Goal: Transaction & Acquisition: Book appointment/travel/reservation

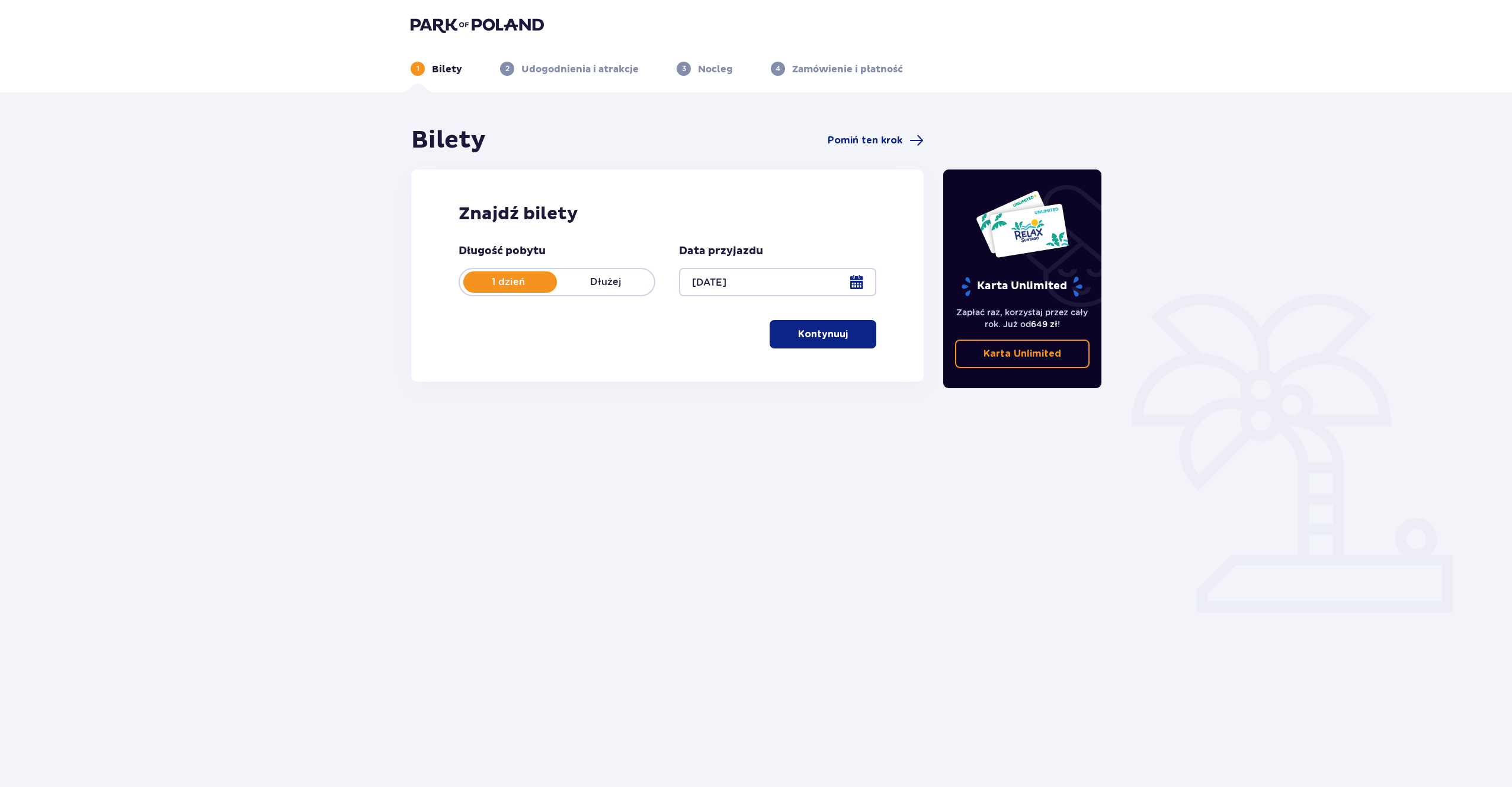
click at [820, 344] on button "Kontynuuj" at bounding box center [822, 334] width 106 height 28
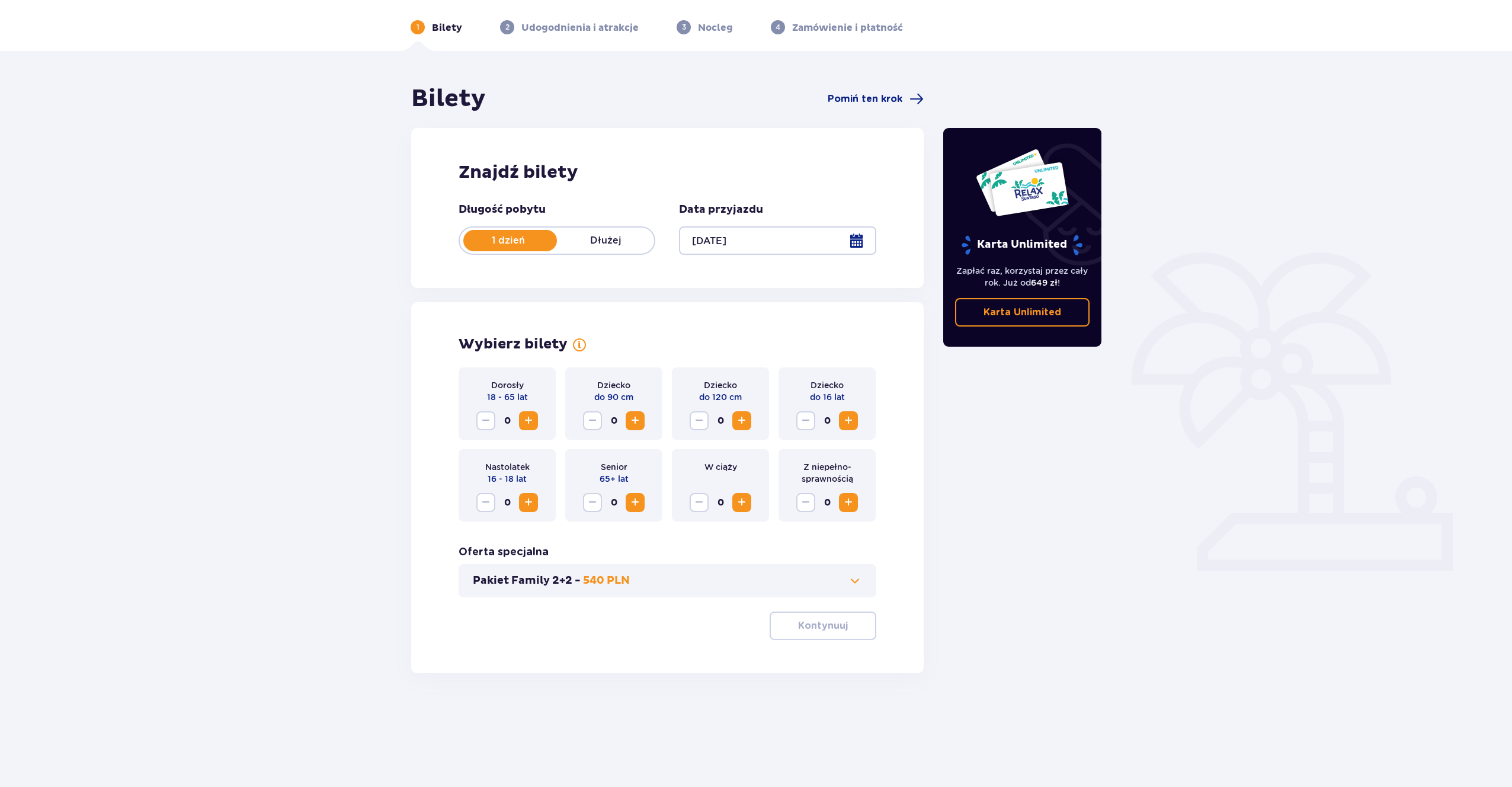
scroll to position [43, 0]
click at [535, 421] on span "Increase" at bounding box center [527, 419] width 14 height 14
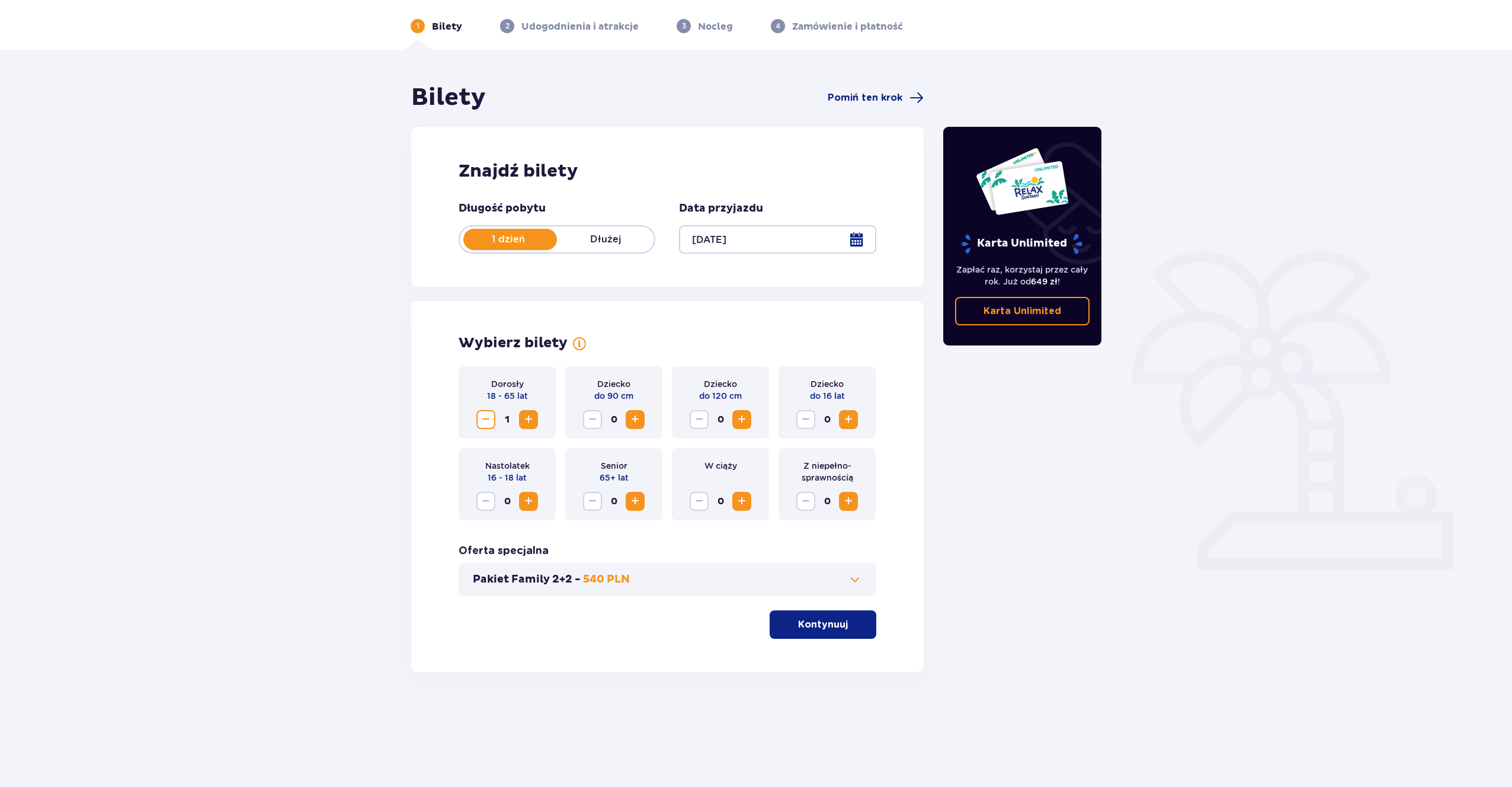
click at [535, 421] on span "Increase" at bounding box center [527, 419] width 14 height 14
click at [745, 418] on span "Increase" at bounding box center [741, 419] width 14 height 14
click at [819, 618] on p "Kontynuuj" at bounding box center [822, 625] width 49 height 13
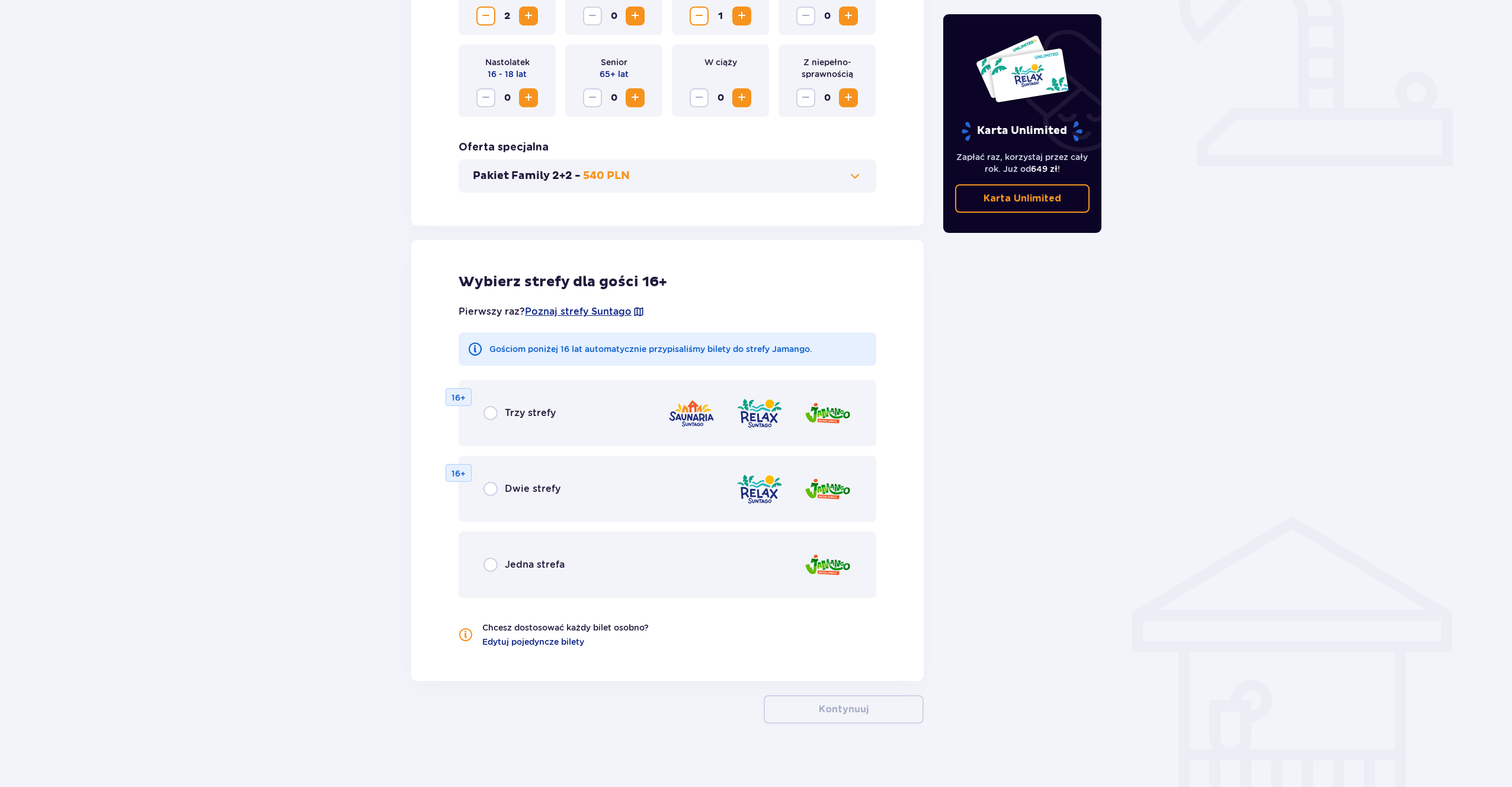
scroll to position [454, 0]
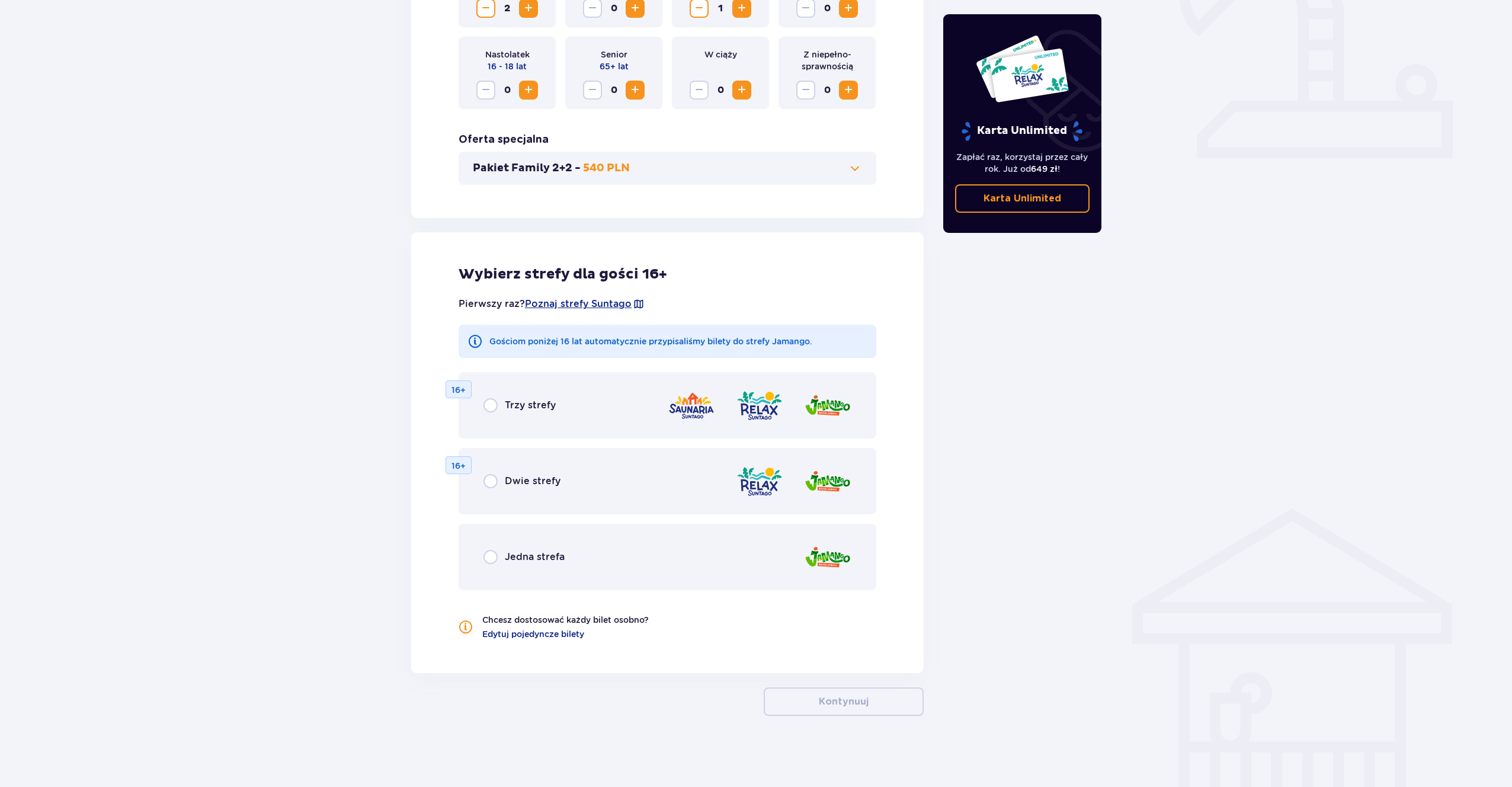
click at [594, 398] on div "Trzy strefy 16+" at bounding box center [666, 405] width 417 height 66
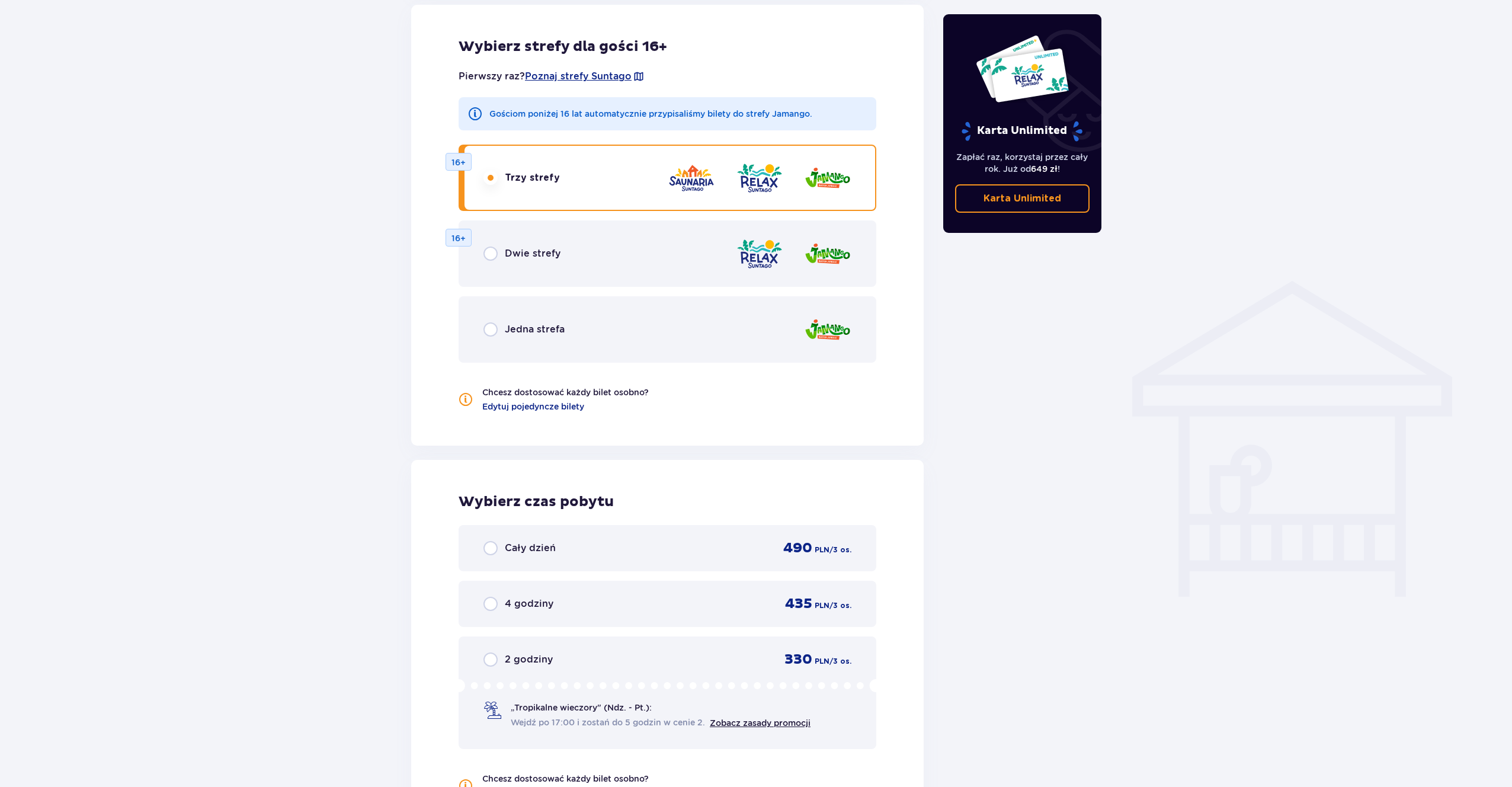
scroll to position [677, 0]
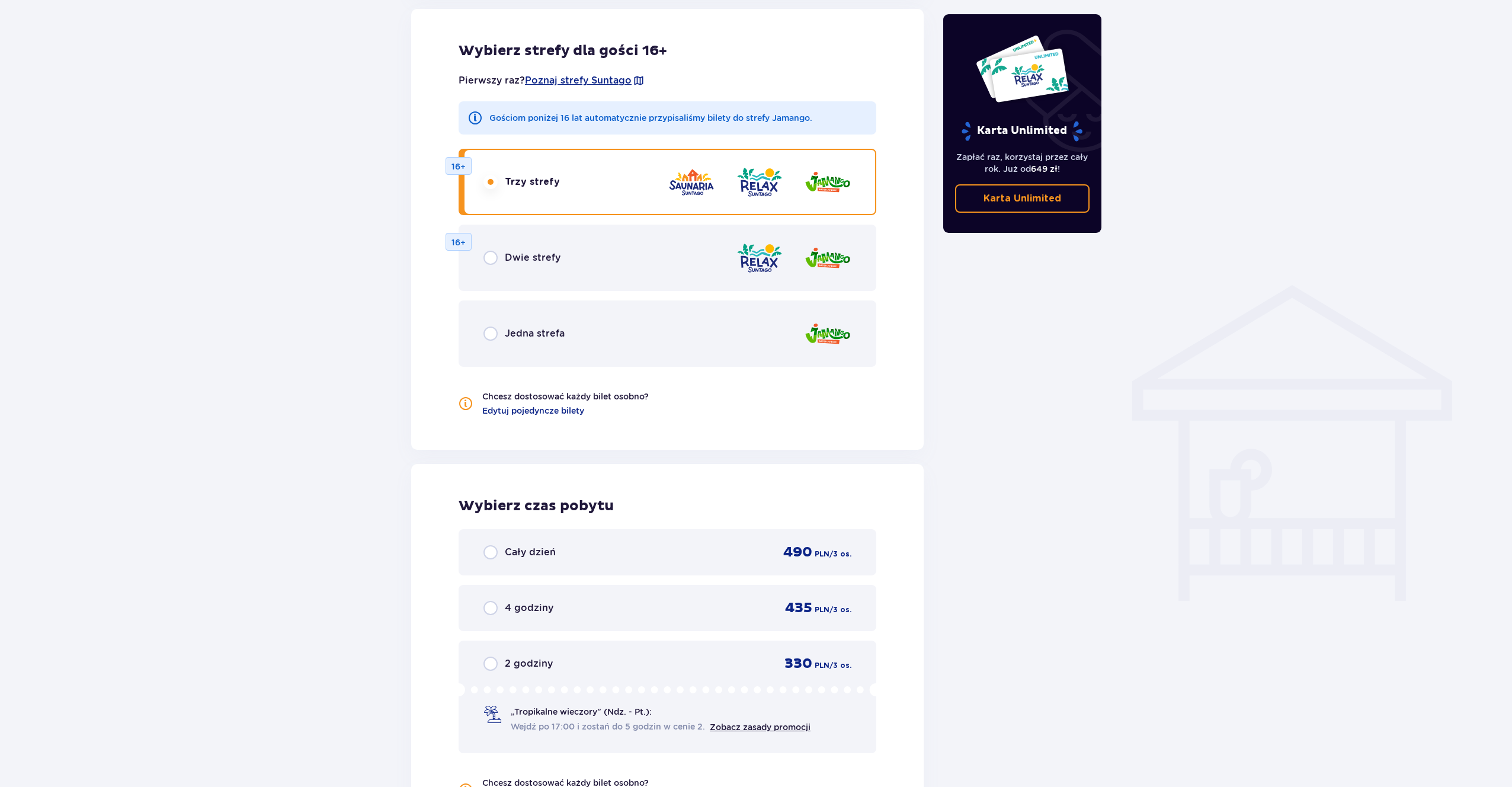
click at [663, 540] on div "Cały dzień 490 PLN / 3 os." at bounding box center [666, 553] width 417 height 47
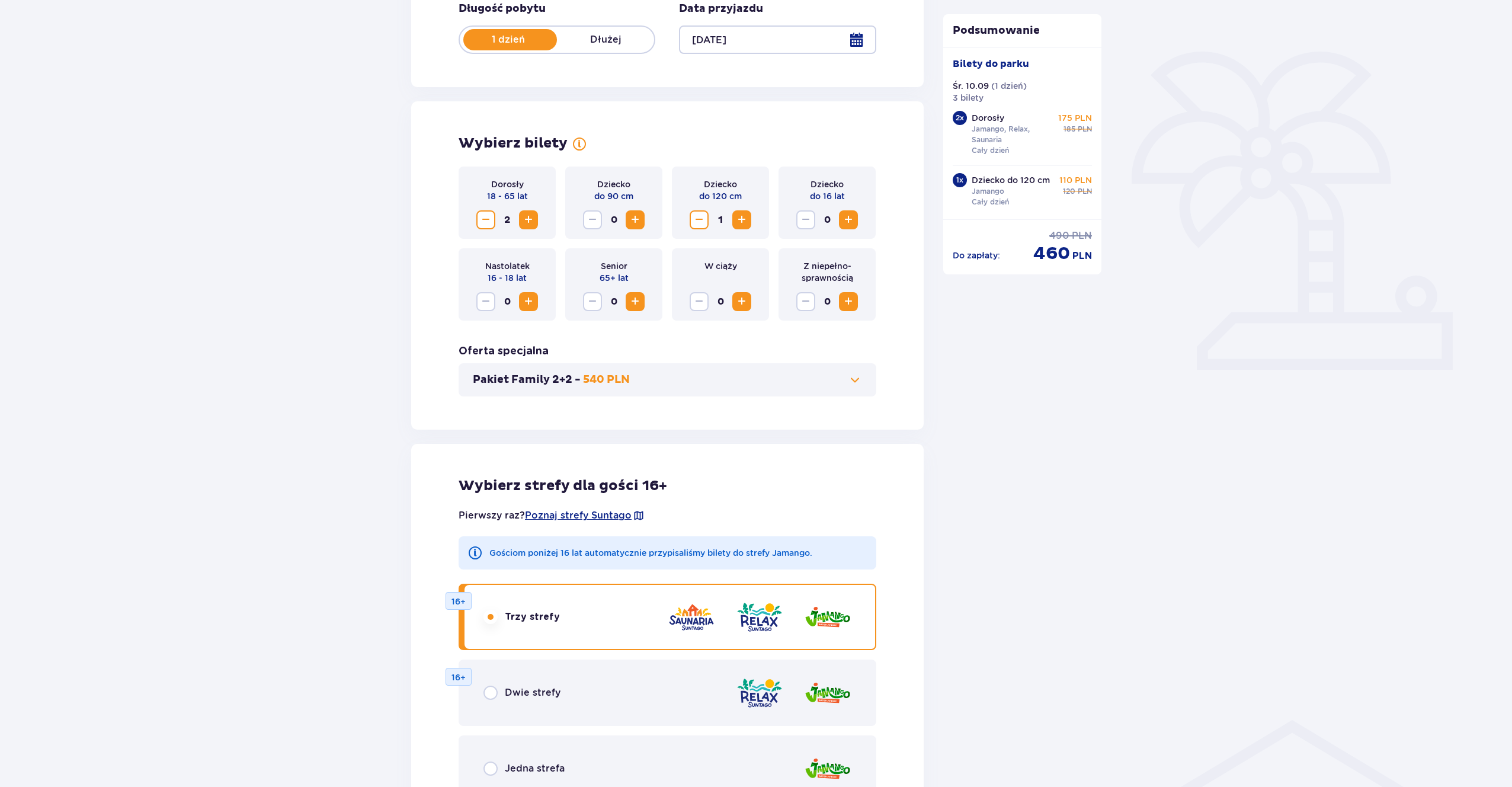
scroll to position [259, 0]
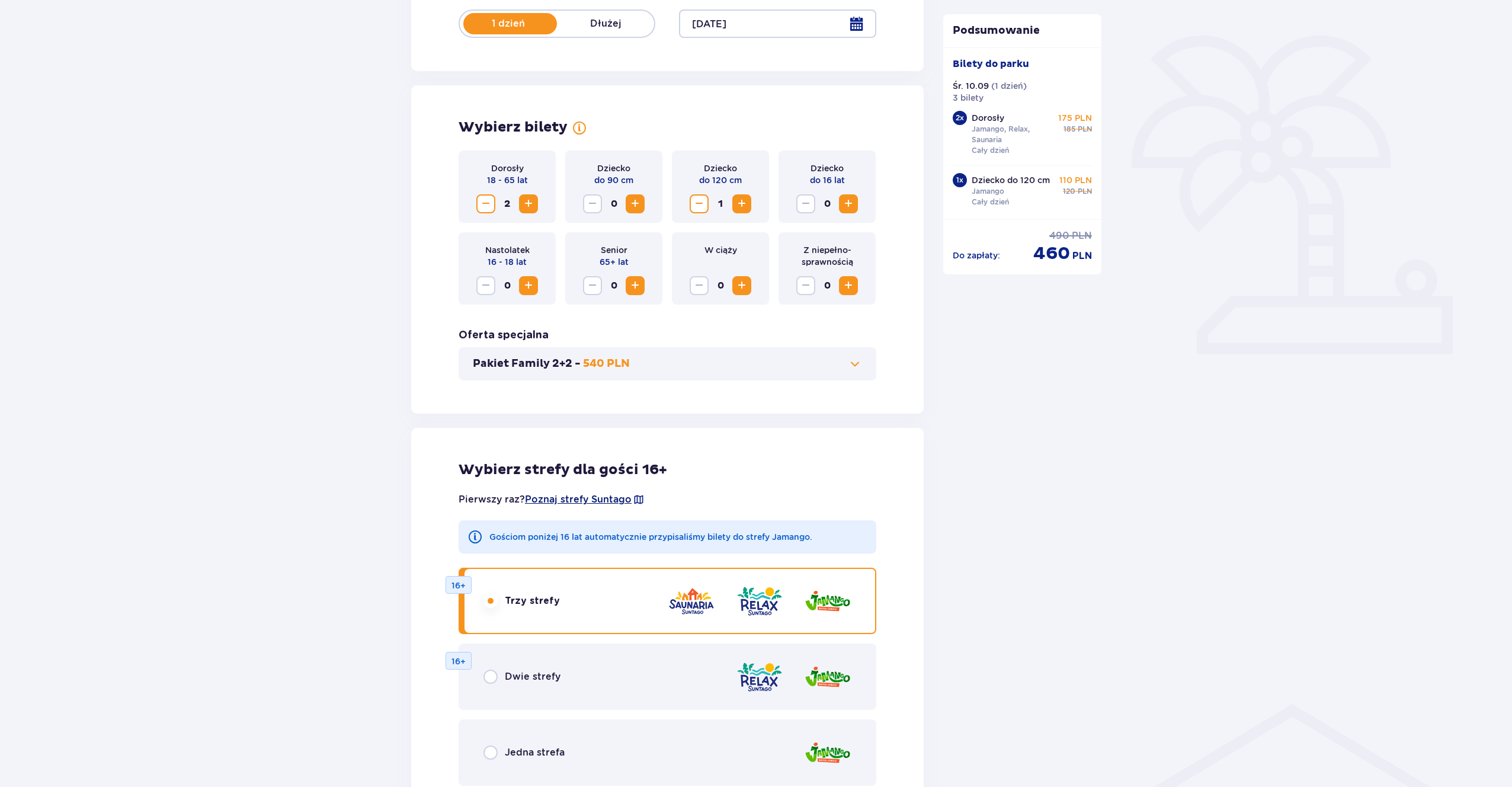
click at [597, 497] on span "Poznaj strefy Suntago" at bounding box center [578, 499] width 106 height 13
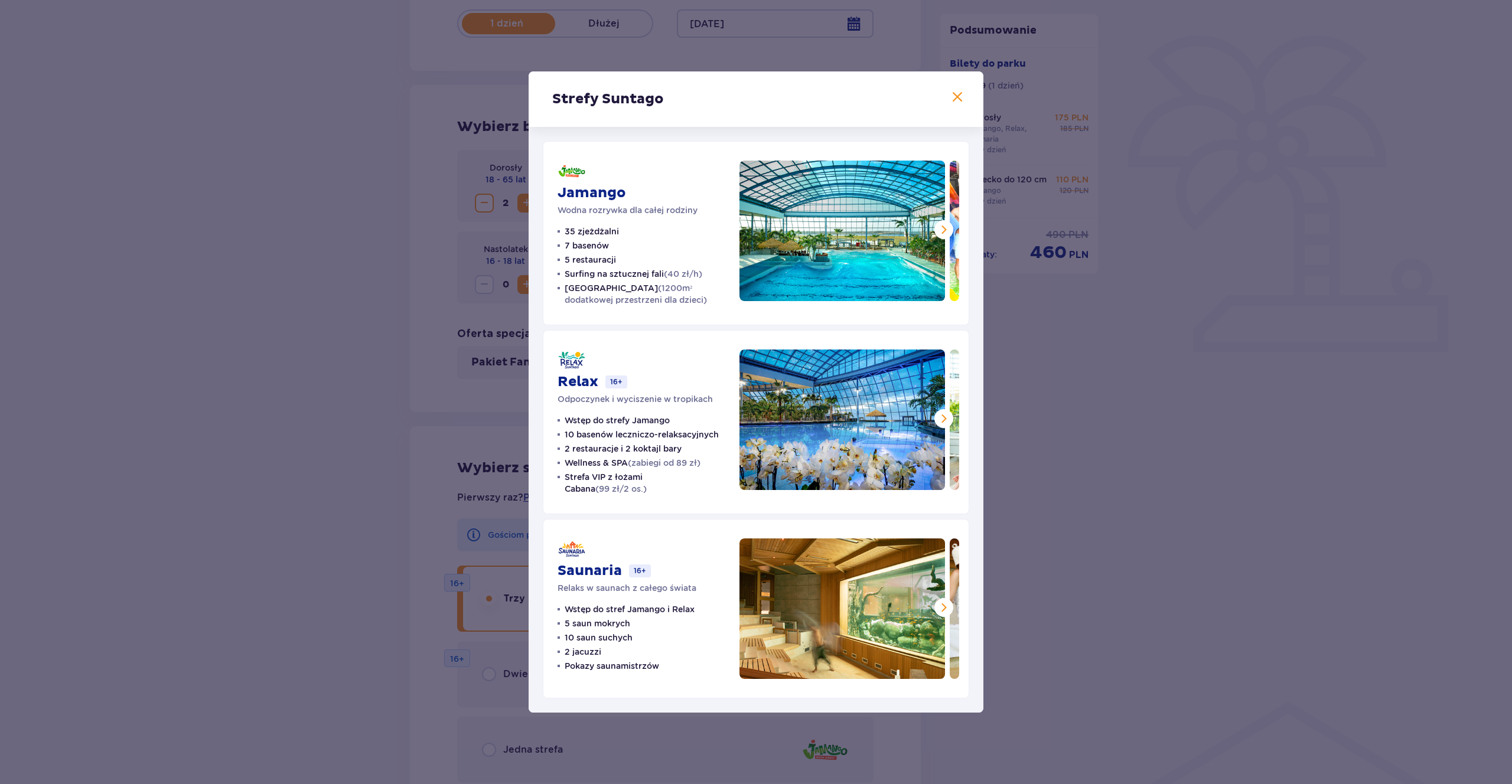
click at [961, 98] on span at bounding box center [957, 97] width 14 height 14
